Goal: Task Accomplishment & Management: Complete application form

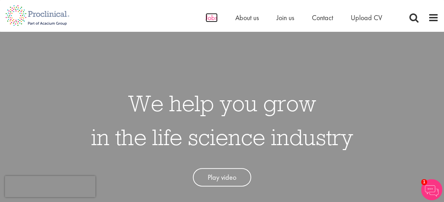
click at [207, 20] on span "Jobs" at bounding box center [212, 17] width 12 height 9
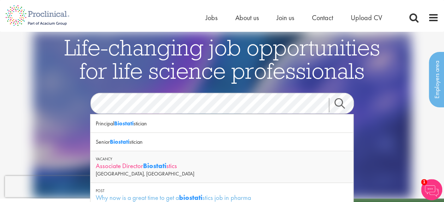
click at [156, 166] on strong "Biostati" at bounding box center [154, 165] width 23 height 9
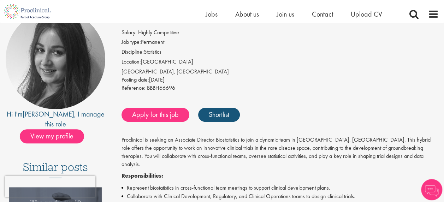
scroll to position [71, 0]
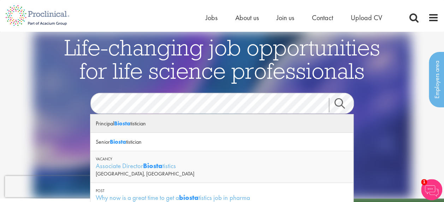
click at [107, 121] on div "Principal Biosta tistician" at bounding box center [221, 123] width 263 height 18
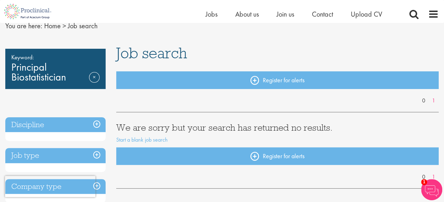
scroll to position [22, 0]
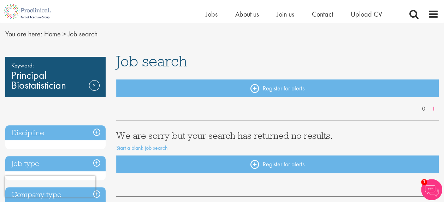
click at [37, 80] on div "Keyword: Principal Biostatistician Remove" at bounding box center [55, 77] width 100 height 40
click at [23, 79] on div "Keyword: Principal Biostatistician Remove" at bounding box center [55, 77] width 100 height 40
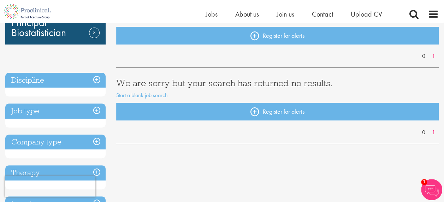
scroll to position [69, 0]
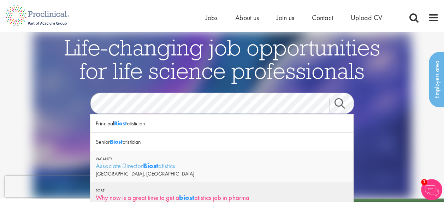
click at [206, 197] on div "Why now is a great time to get a biost atistics job in pharma" at bounding box center [222, 197] width 252 height 9
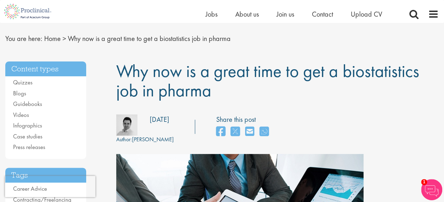
scroll to position [12, 0]
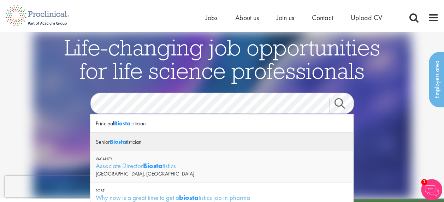
click at [117, 144] on strong "Biosta" at bounding box center [118, 141] width 16 height 7
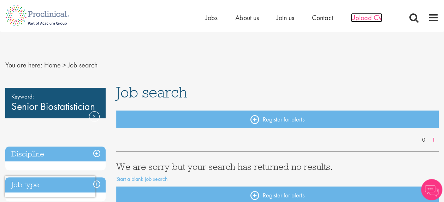
click at [363, 19] on span "Upload CV" at bounding box center [366, 17] width 31 height 9
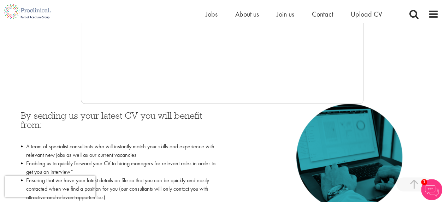
scroll to position [249, 0]
